Goal: Communication & Community: Answer question/provide support

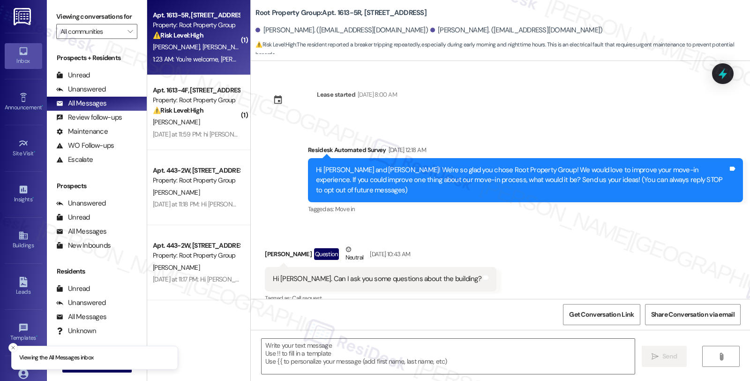
click at [202, 33] on div "⚠️ Risk Level: High The resident reported a breaker tripping repeatedly, especi…" at bounding box center [196, 35] width 87 height 10
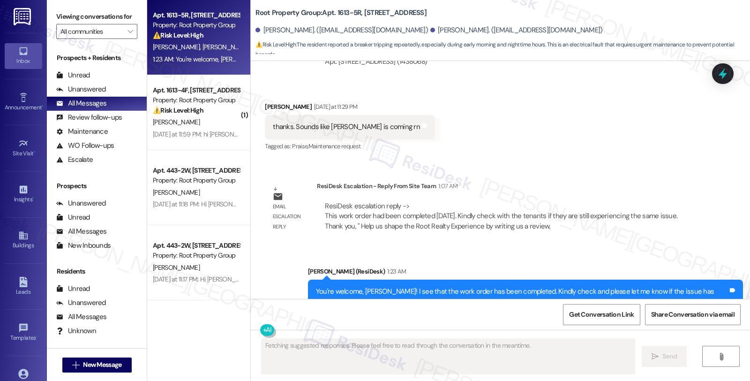
scroll to position [6242, 0]
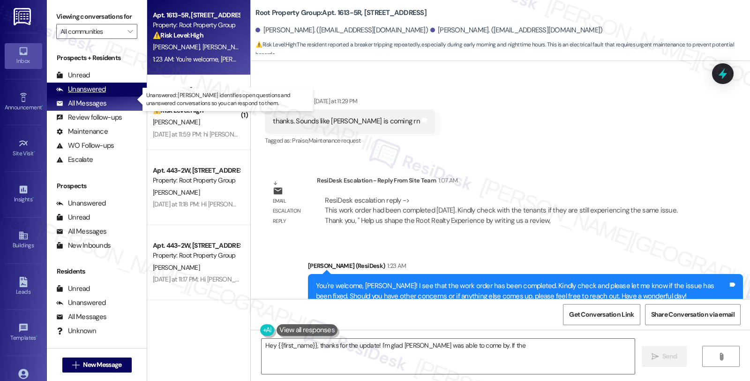
click at [87, 94] on div "Unanswered" at bounding box center [81, 89] width 50 height 10
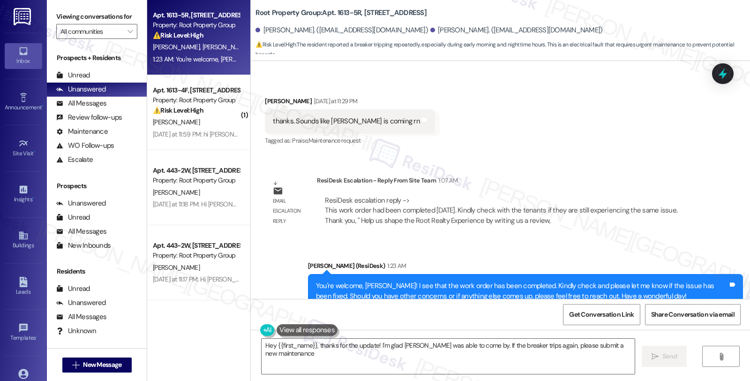
type textarea "Hey {{first_name}}, thanks for the update! I'm glad [PERSON_NAME] was able to c…"
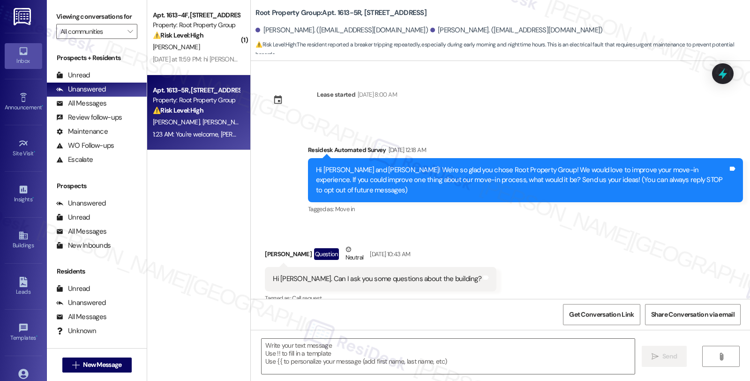
scroll to position [6067, 0]
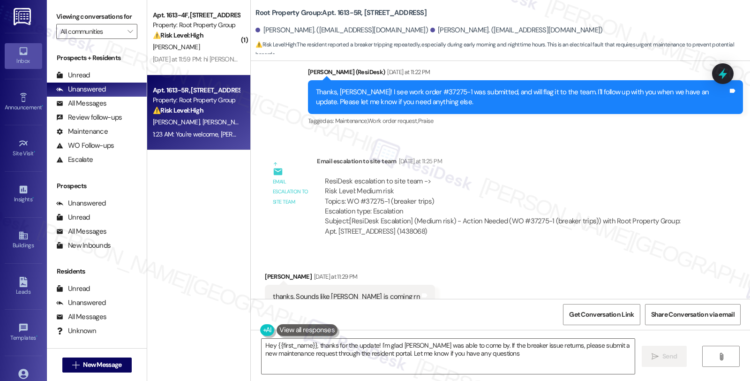
type textarea "Hey {{first_name}}, thanks for the update! I'm glad [PERSON_NAME] was able to c…"
click at [694, 149] on div "Email escalation to site team Email escalation to site team [DATE] at 11:25 PM …" at bounding box center [482, 199] width 449 height 101
